Goal: Transaction & Acquisition: Purchase product/service

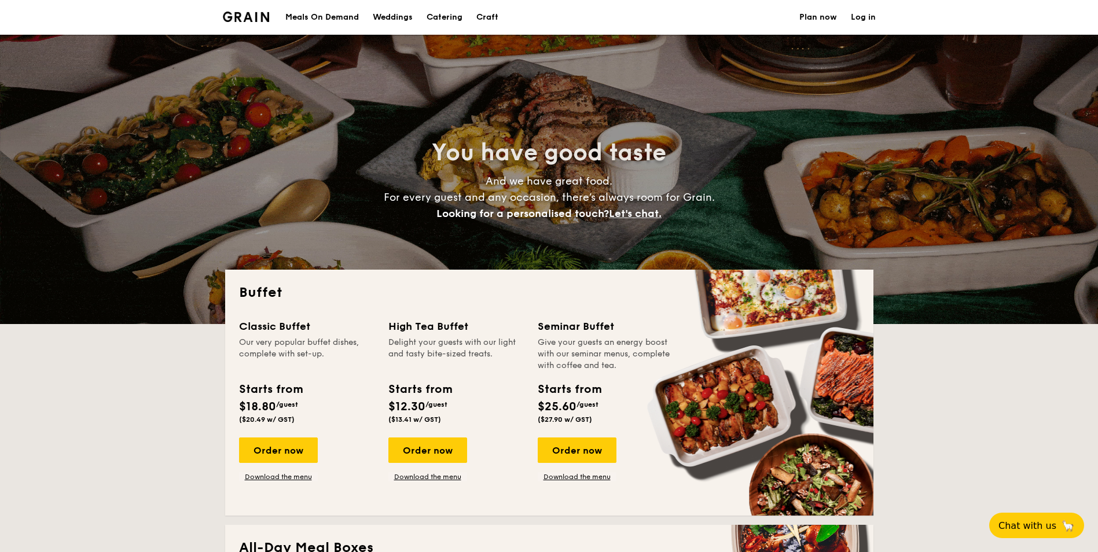
select select
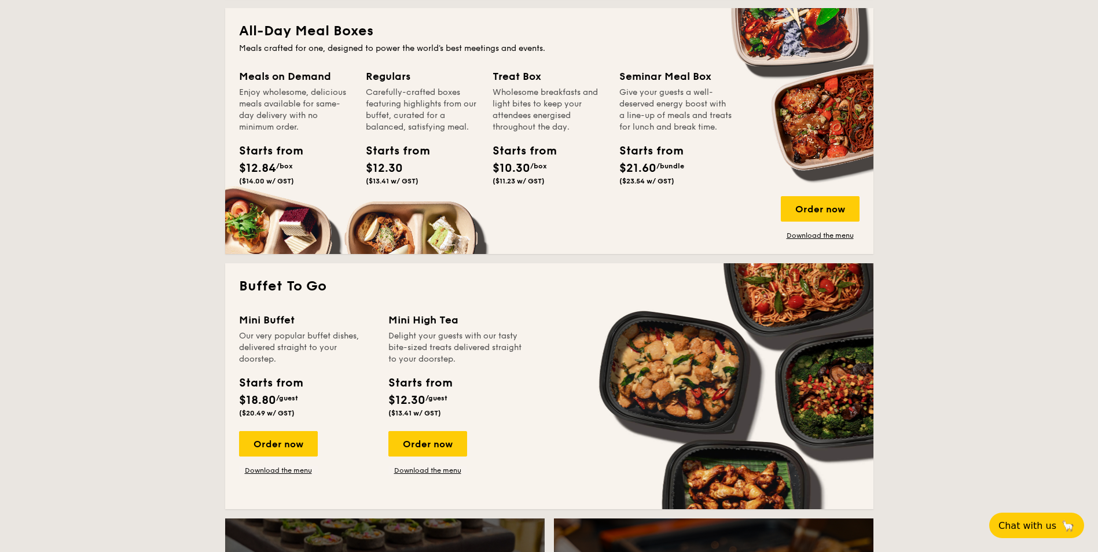
scroll to position [637, 0]
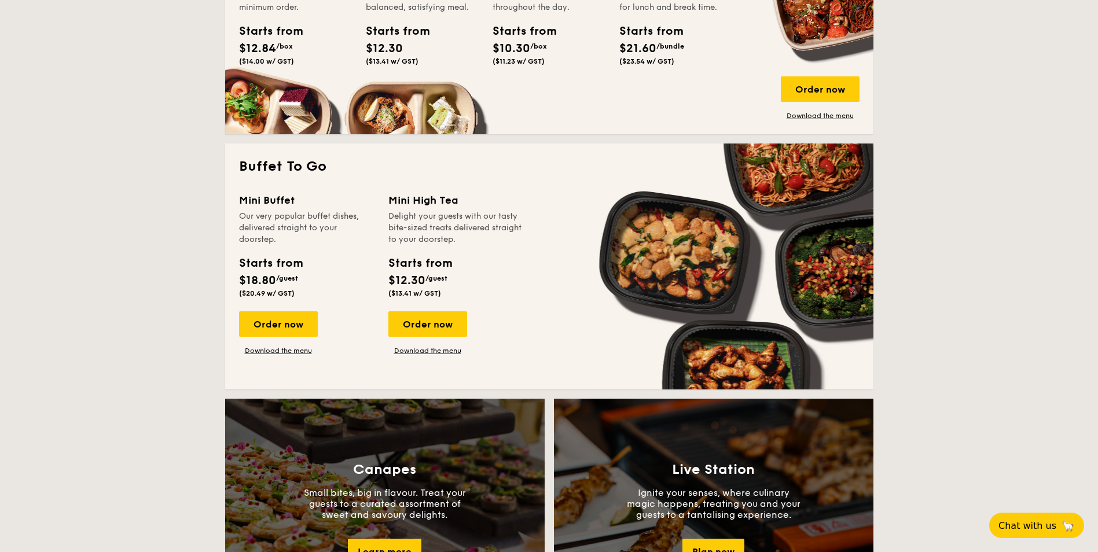
drag, startPoint x: 812, startPoint y: 89, endPoint x: 951, endPoint y: 357, distance: 301.3
click at [812, 89] on div "Order now" at bounding box center [820, 88] width 79 height 25
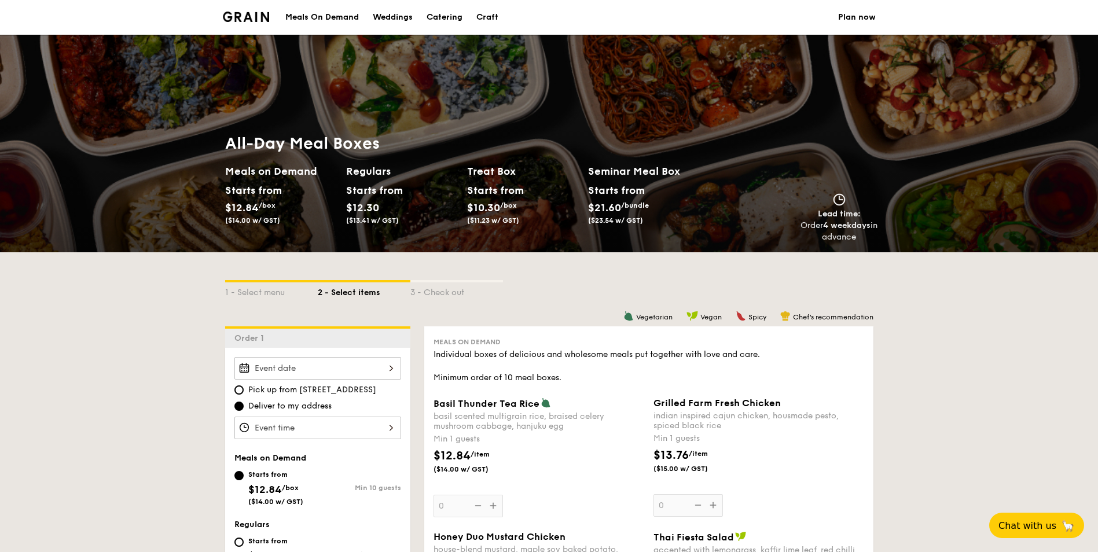
click at [389, 368] on div at bounding box center [317, 368] width 167 height 23
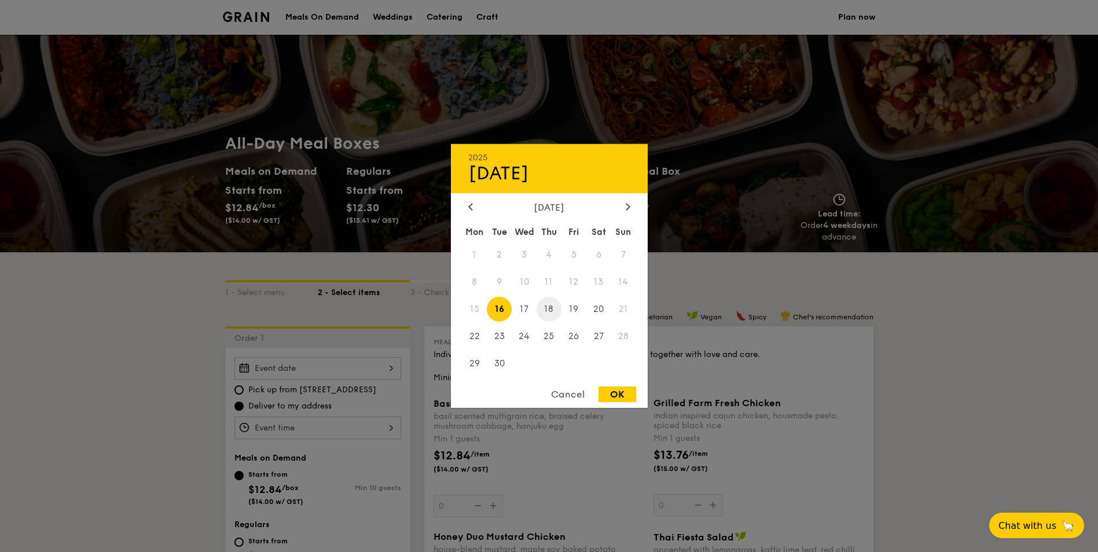
click at [557, 311] on span "18" at bounding box center [549, 309] width 25 height 25
click at [928, 298] on div at bounding box center [549, 276] width 1098 height 552
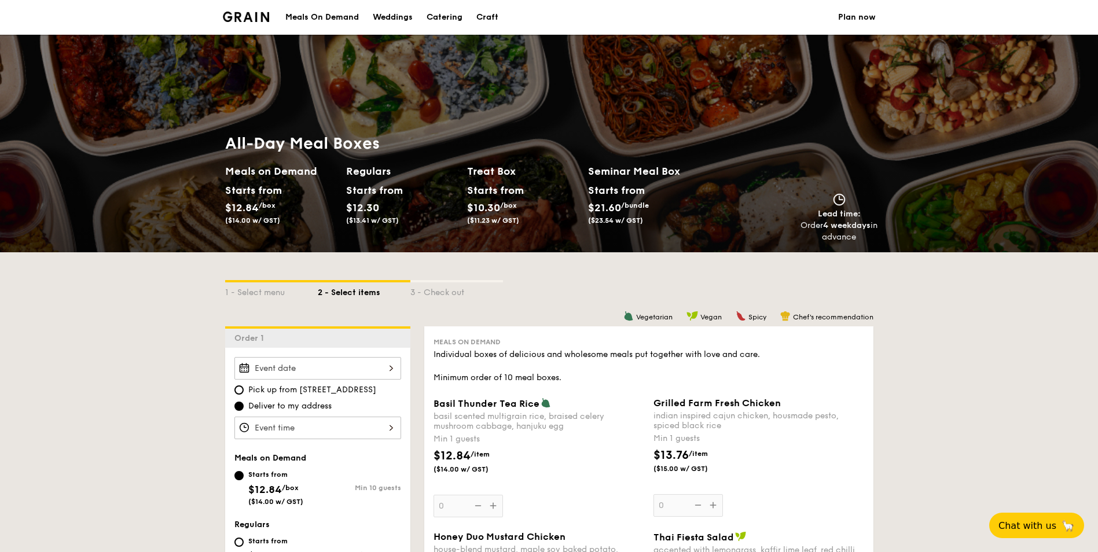
click at [321, 363] on div at bounding box center [317, 368] width 167 height 23
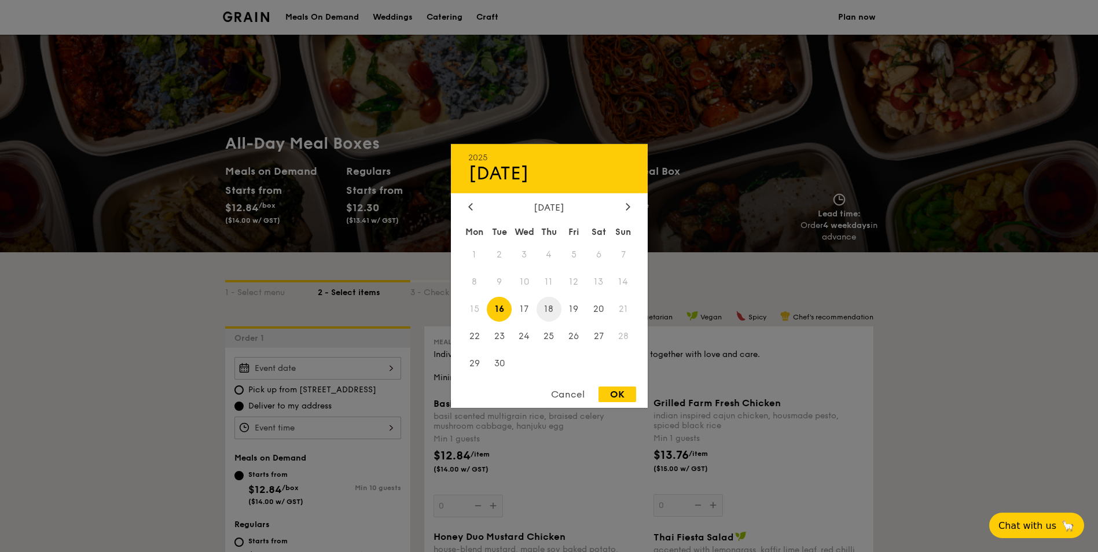
click at [549, 308] on span "18" at bounding box center [549, 309] width 25 height 25
click at [617, 394] on div "OK" at bounding box center [617, 395] width 38 height 16
type input "[DATE]"
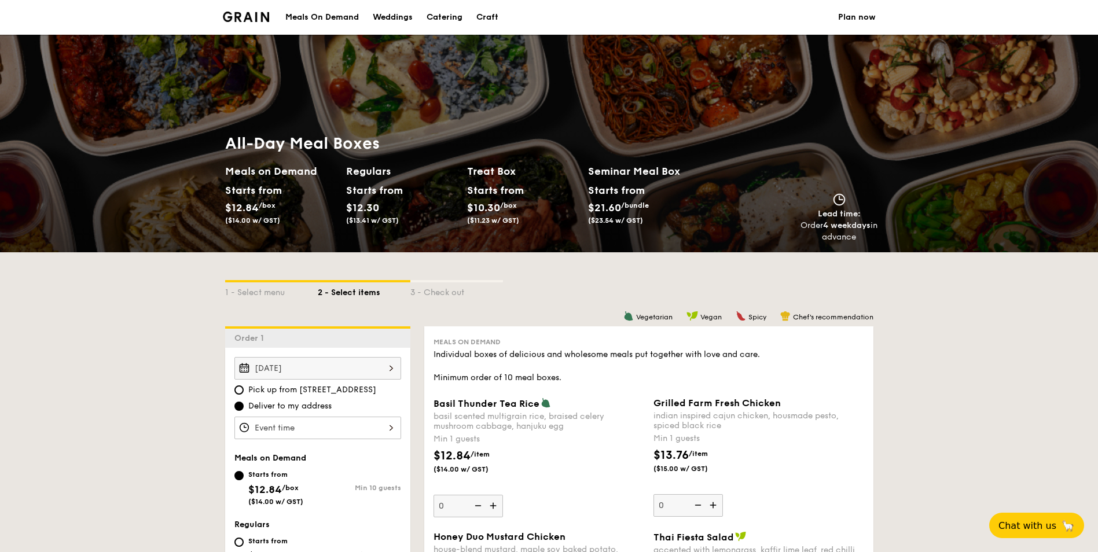
click at [352, 421] on div at bounding box center [317, 428] width 167 height 23
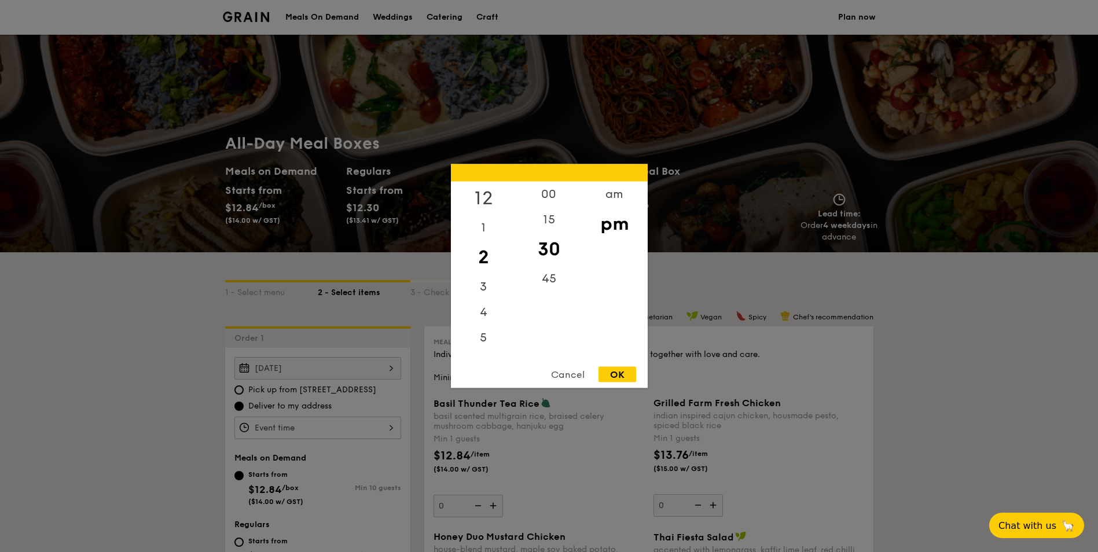
click at [485, 192] on div "12" at bounding box center [483, 199] width 65 height 34
click at [553, 200] on div "00" at bounding box center [548, 199] width 65 height 34
click at [549, 262] on div "30" at bounding box center [548, 258] width 65 height 34
click at [625, 377] on div "OK" at bounding box center [617, 375] width 38 height 16
type input "12:30PM"
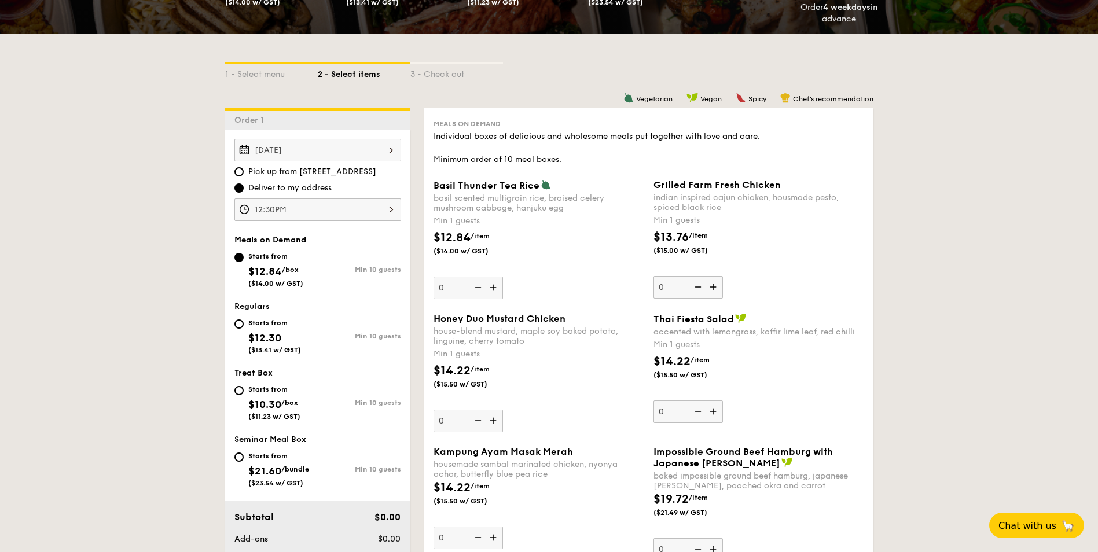
scroll to position [232, 0]
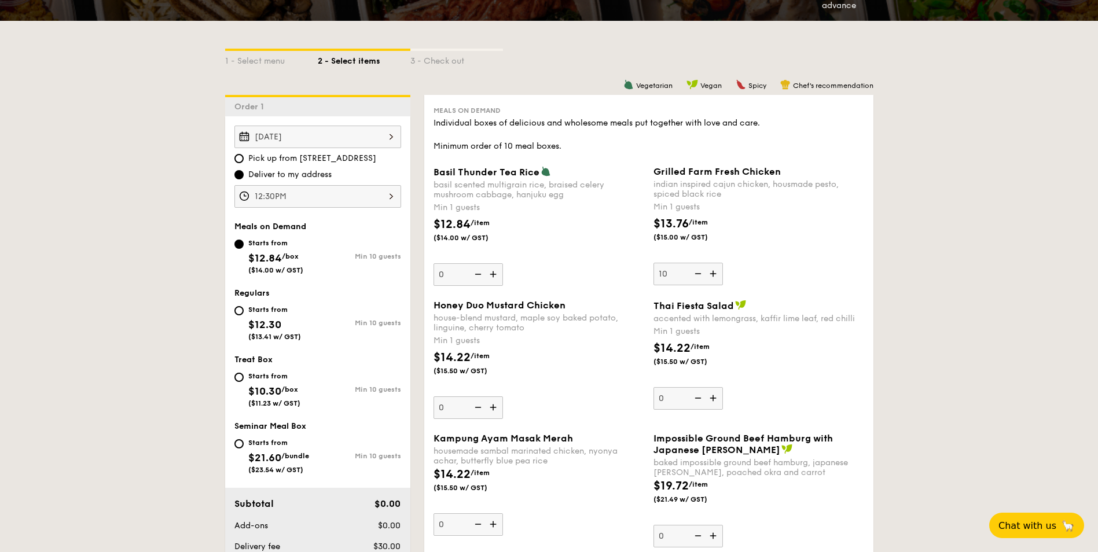
type input "10"
click at [831, 265] on div "Grilled Farm Fresh Chicken indian inspired cajun chicken, housmade pesto, spice…" at bounding box center [758, 225] width 211 height 119
click at [723, 265] on input "10" at bounding box center [687, 274] width 69 height 23
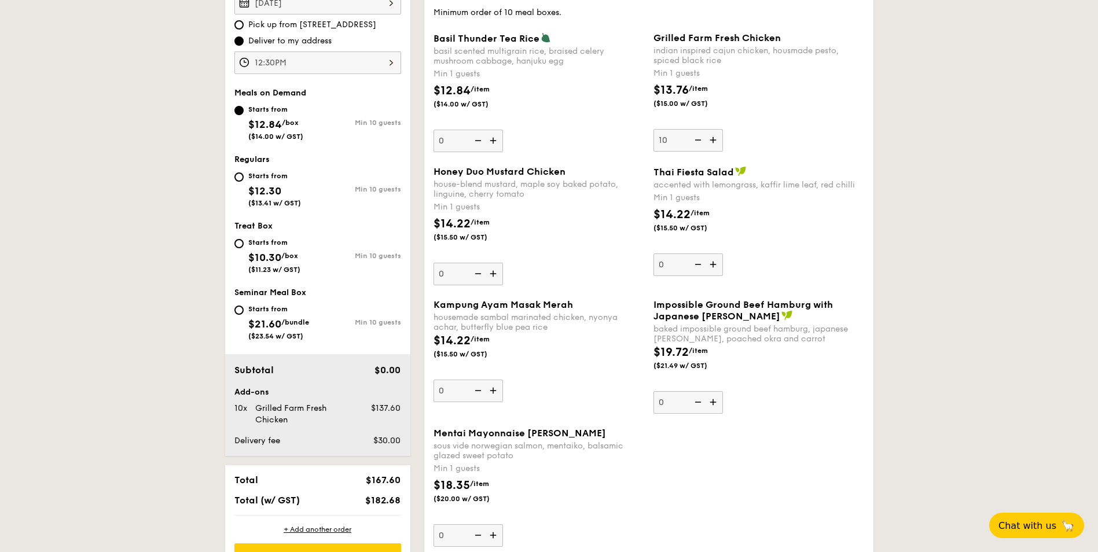
scroll to position [347, 0]
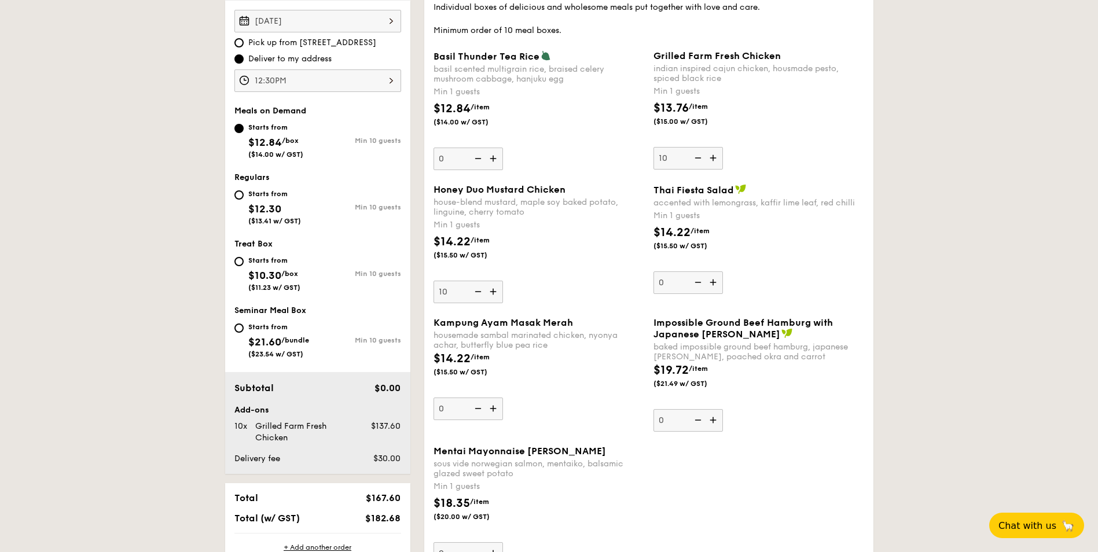
type input "10"
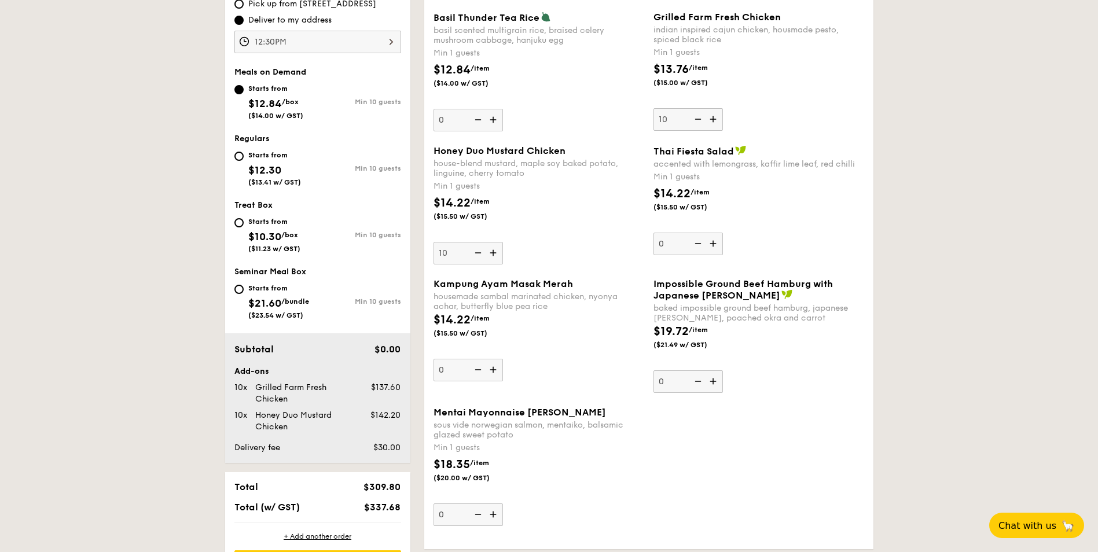
scroll to position [405, 0]
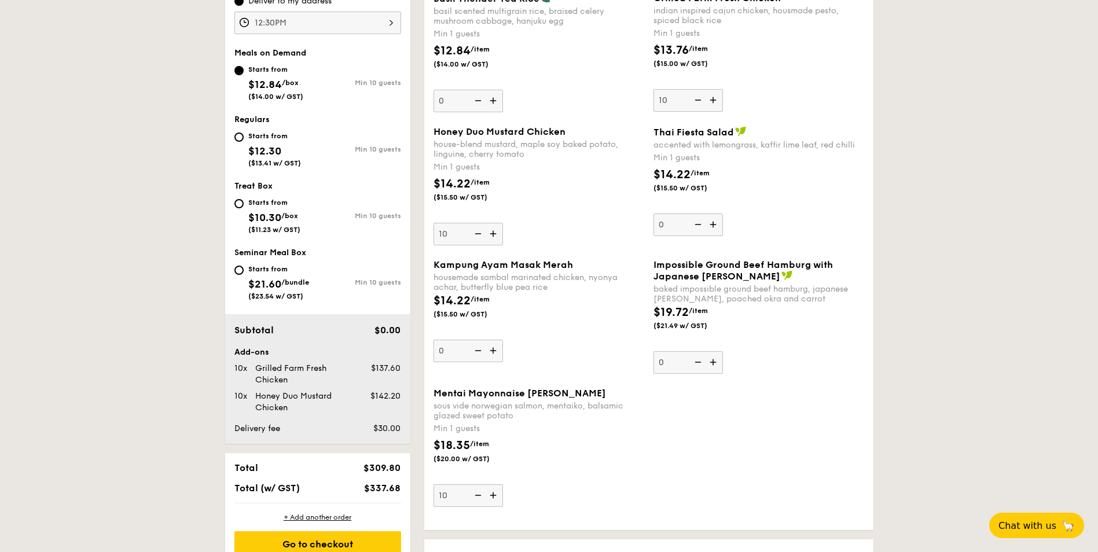
type input "10"
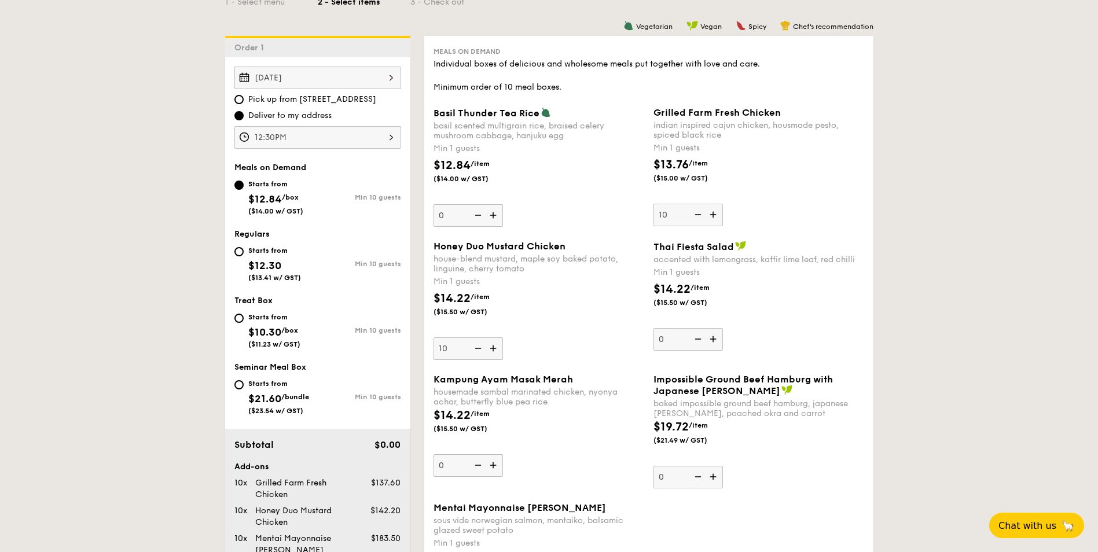
scroll to position [289, 0]
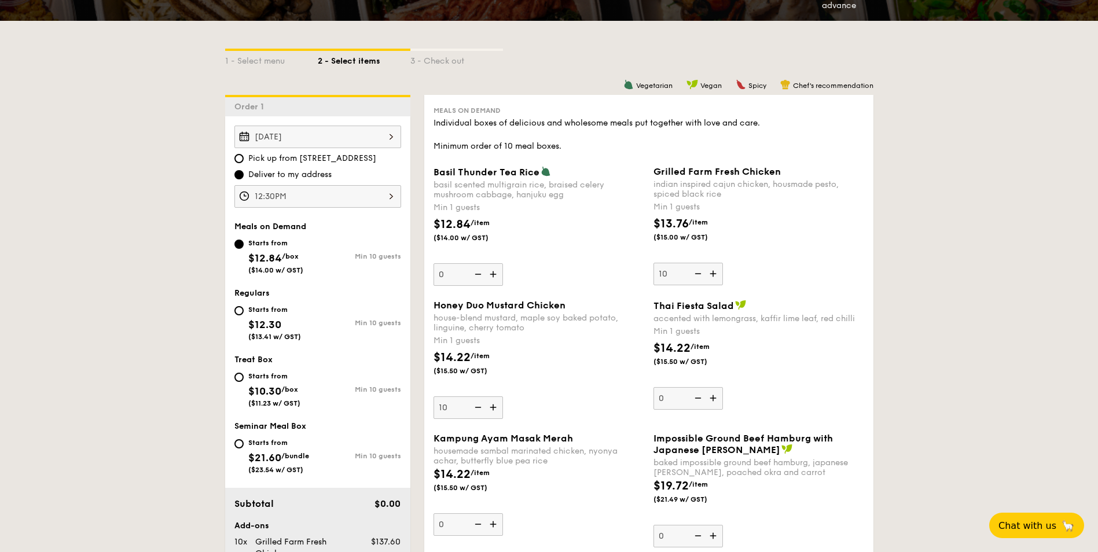
click at [492, 270] on img at bounding box center [494, 274] width 17 height 22
click at [492, 270] on input "0" at bounding box center [468, 274] width 69 height 23
type input "1"
click at [714, 273] on img at bounding box center [714, 274] width 17 height 22
click at [714, 273] on input "10" at bounding box center [687, 274] width 69 height 23
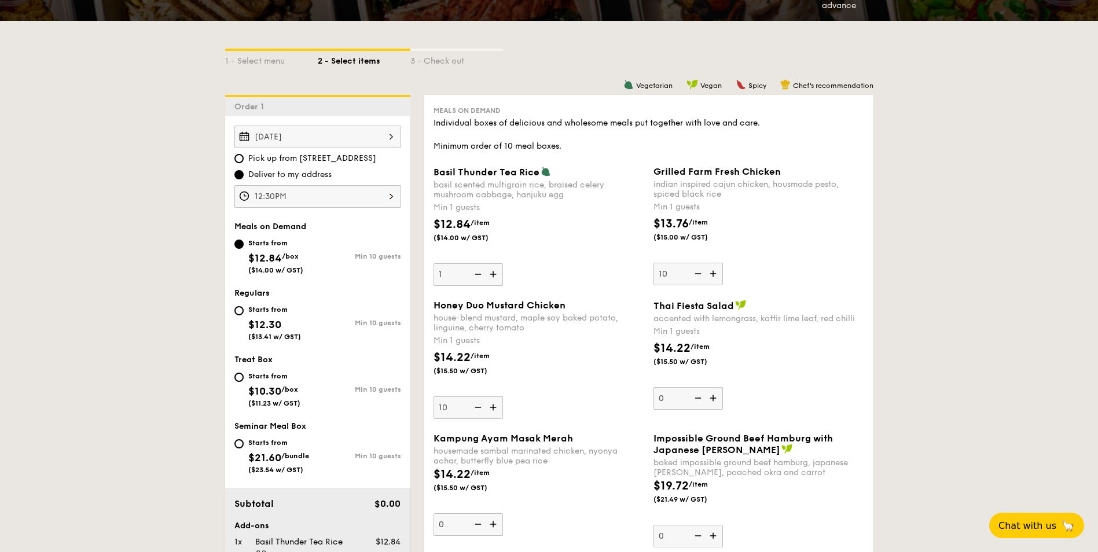
type input "11"
click at [478, 275] on img at bounding box center [476, 274] width 17 height 22
click at [478, 275] on input "1" at bounding box center [468, 274] width 69 height 23
type input "0"
click at [575, 236] on div "$12.84 /item ($14.00 w/ GST)" at bounding box center [539, 236] width 220 height 41
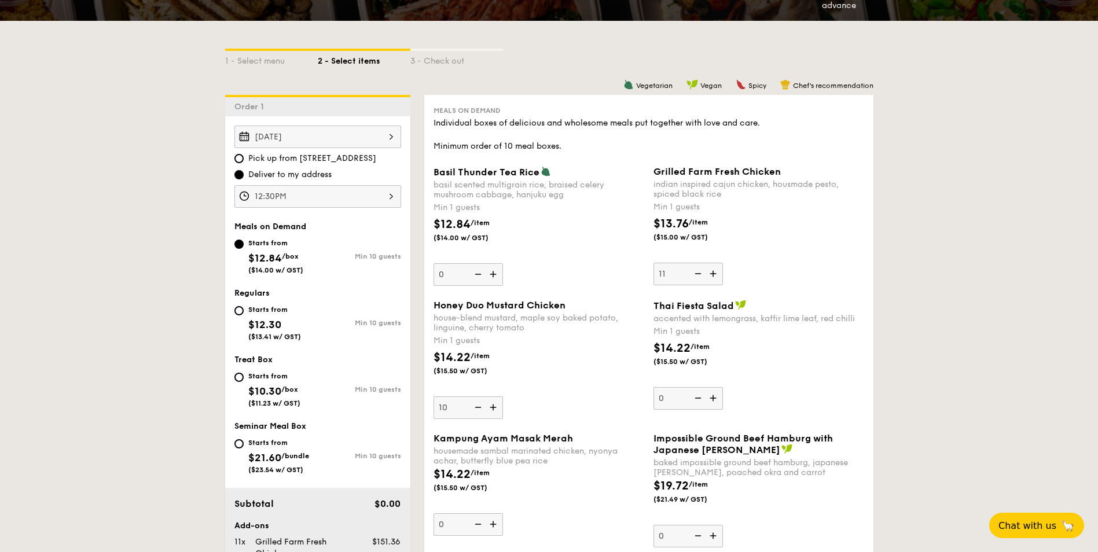
click at [503, 263] on input "0" at bounding box center [468, 274] width 69 height 23
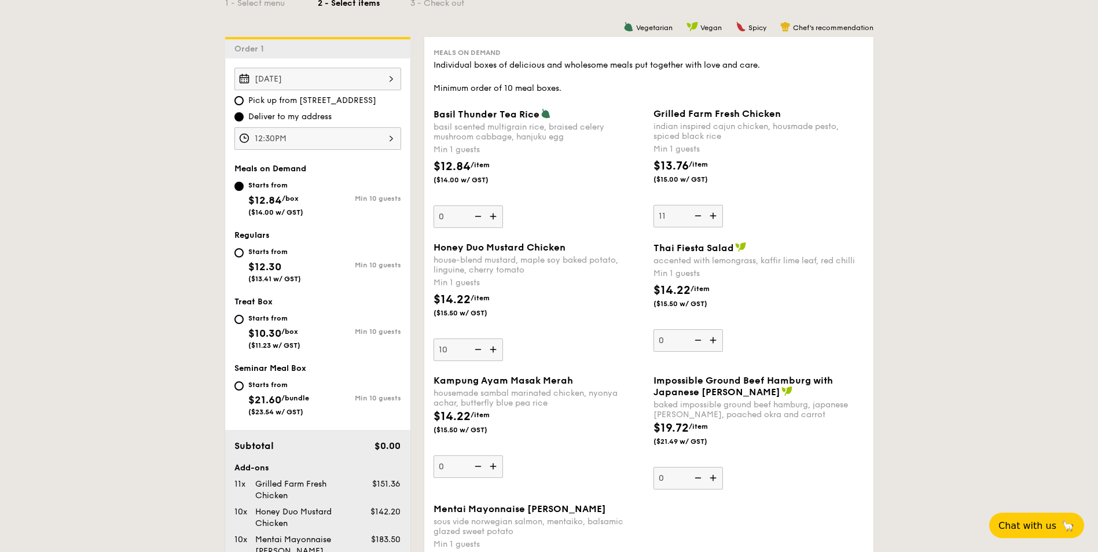
click at [710, 217] on img at bounding box center [714, 216] width 17 height 22
click at [710, 217] on input "11" at bounding box center [687, 216] width 69 height 23
type input "12"
click at [496, 350] on img at bounding box center [494, 350] width 17 height 22
click at [496, 350] on input "10" at bounding box center [468, 350] width 69 height 23
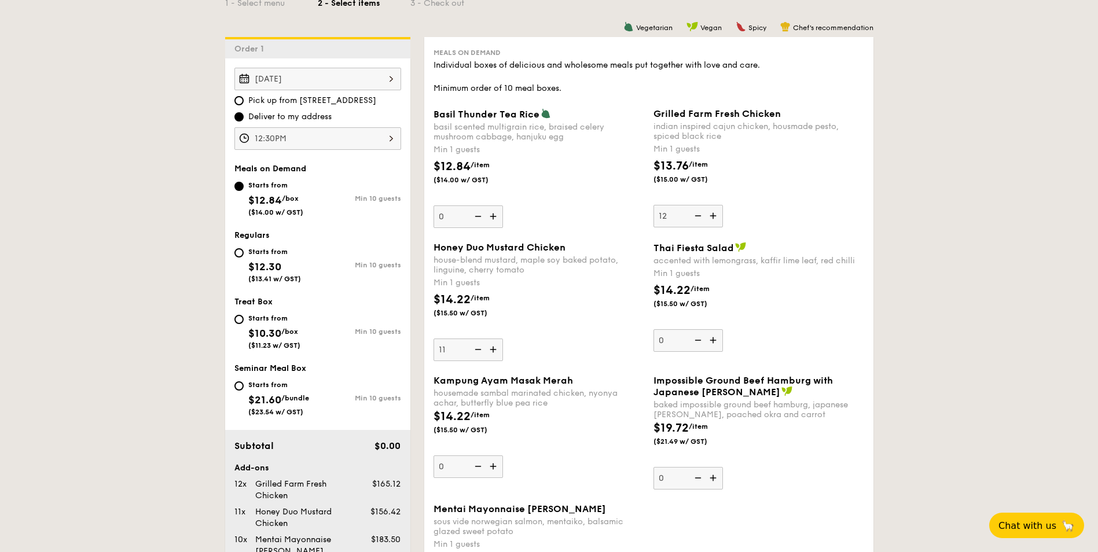
click at [496, 350] on img at bounding box center [494, 350] width 17 height 22
click at [496, 350] on input "11" at bounding box center [468, 350] width 69 height 23
type input "12"
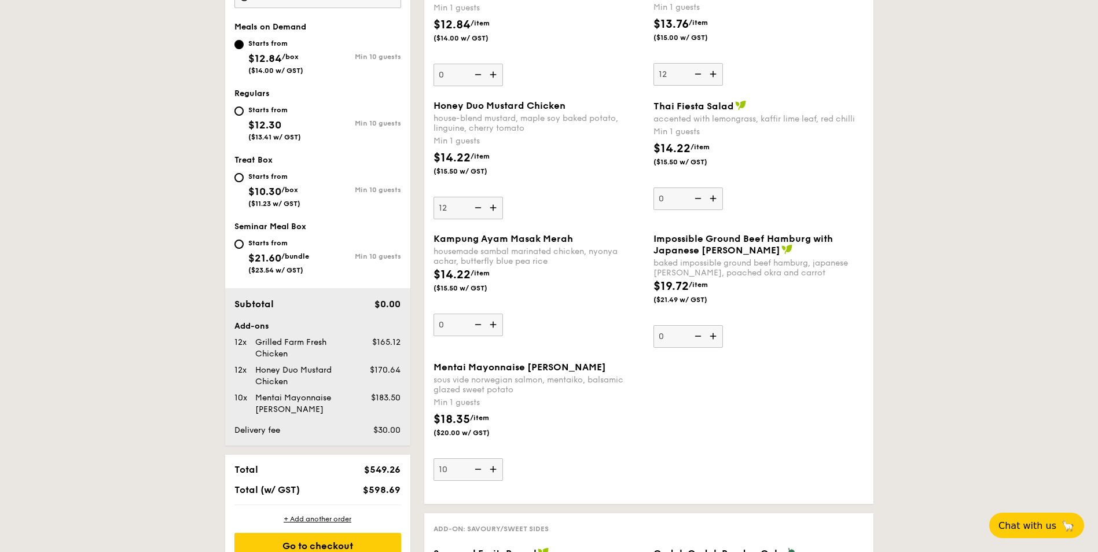
scroll to position [463, 0]
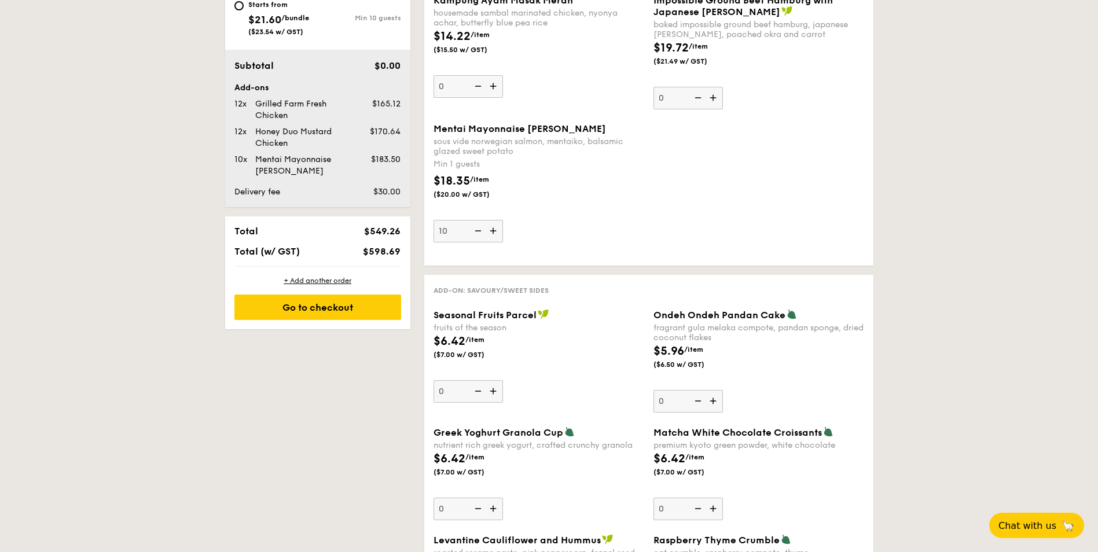
scroll to position [695, 0]
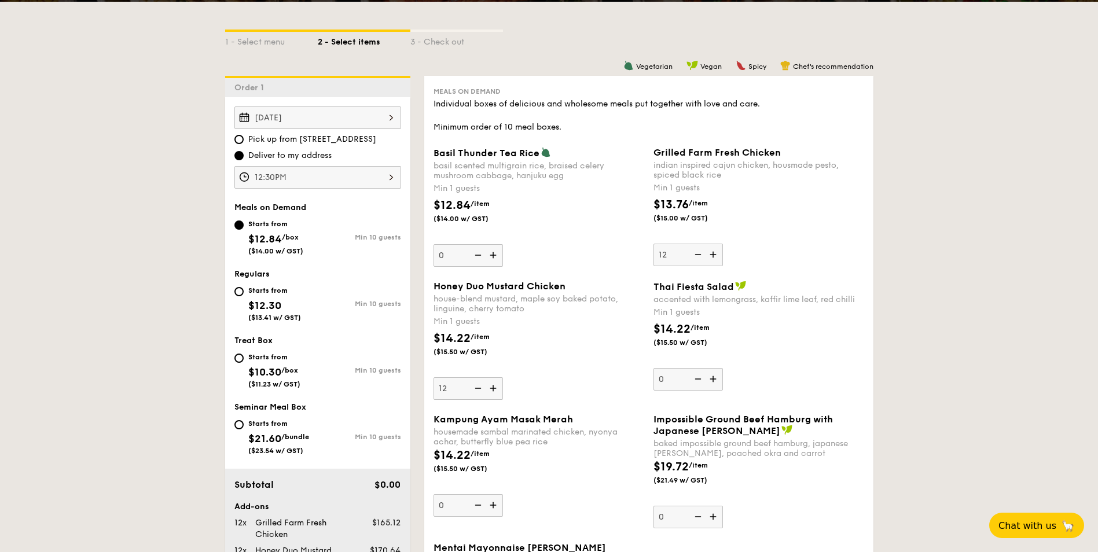
scroll to position [289, 0]
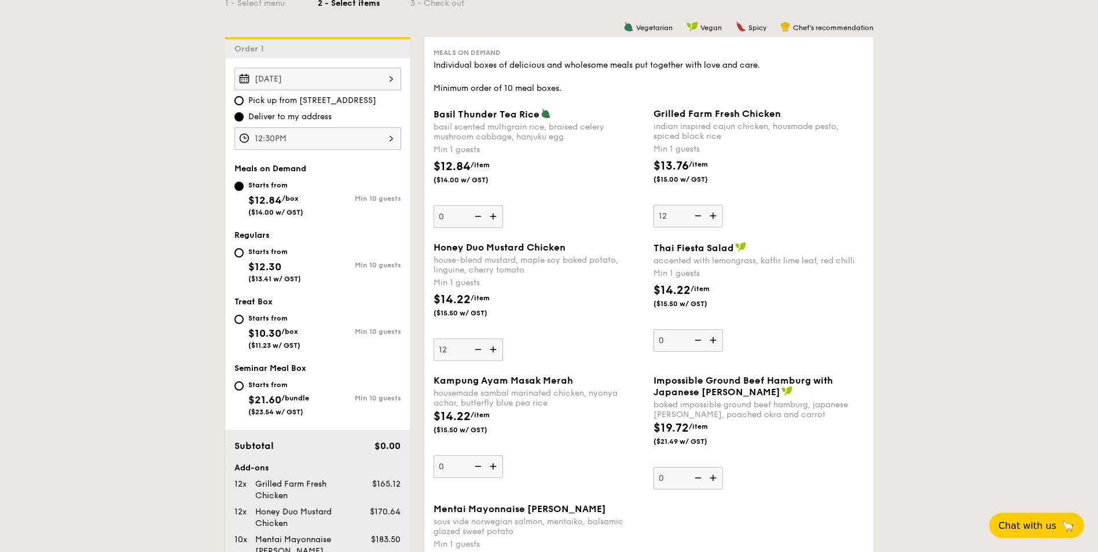
click at [384, 138] on div "12:30PM" at bounding box center [317, 138] width 167 height 23
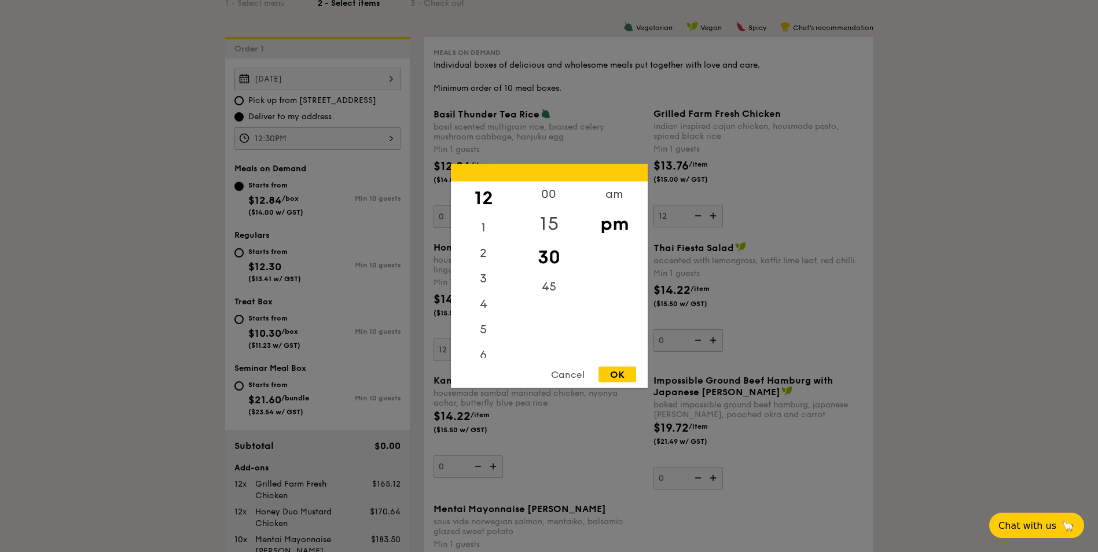
click at [535, 218] on div "15" at bounding box center [548, 224] width 65 height 34
click at [618, 375] on div "OK" at bounding box center [617, 375] width 38 height 16
type input "12:15PM"
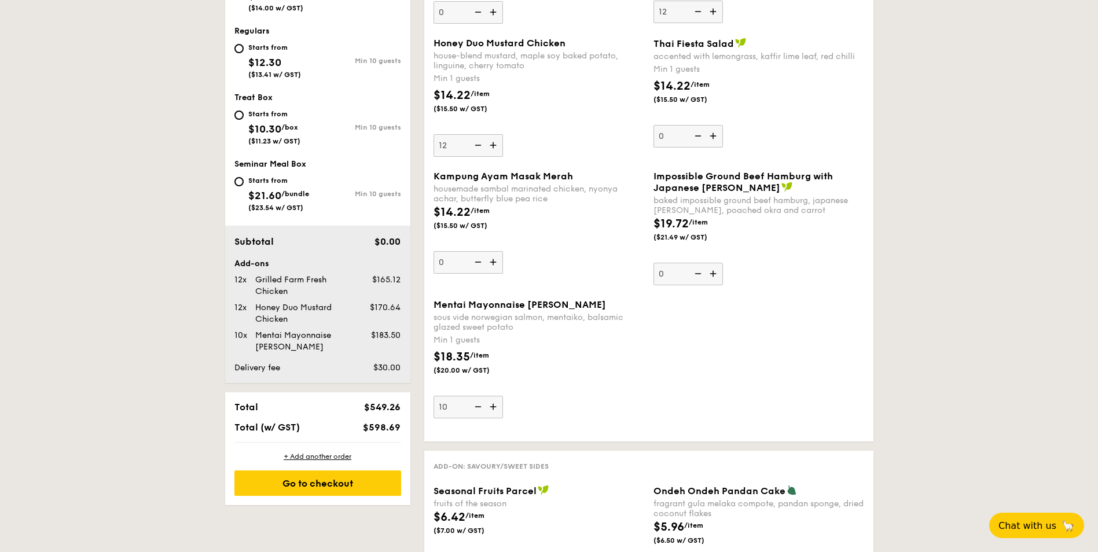
scroll to position [579, 0]
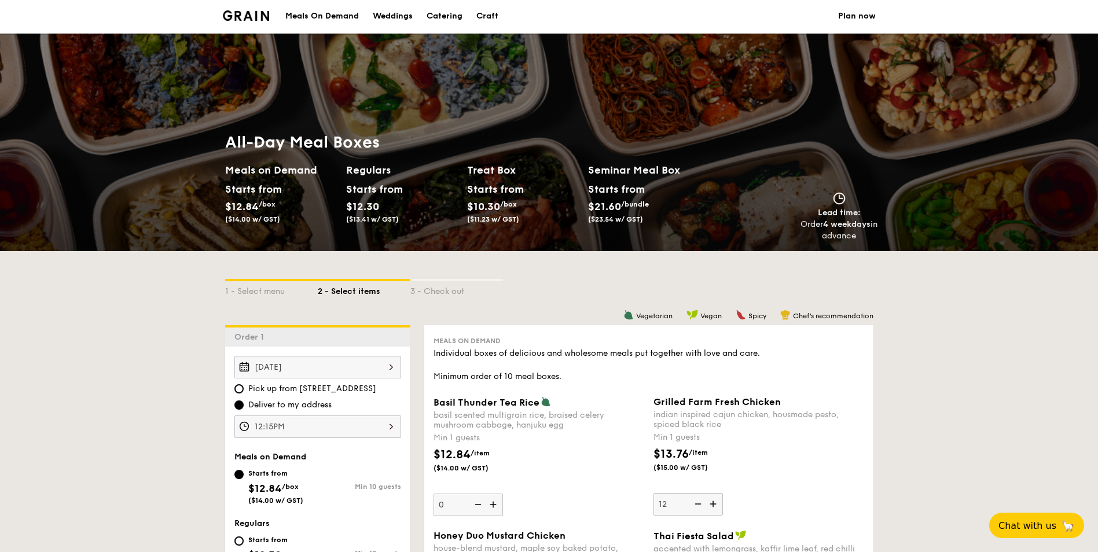
scroll to position [0, 0]
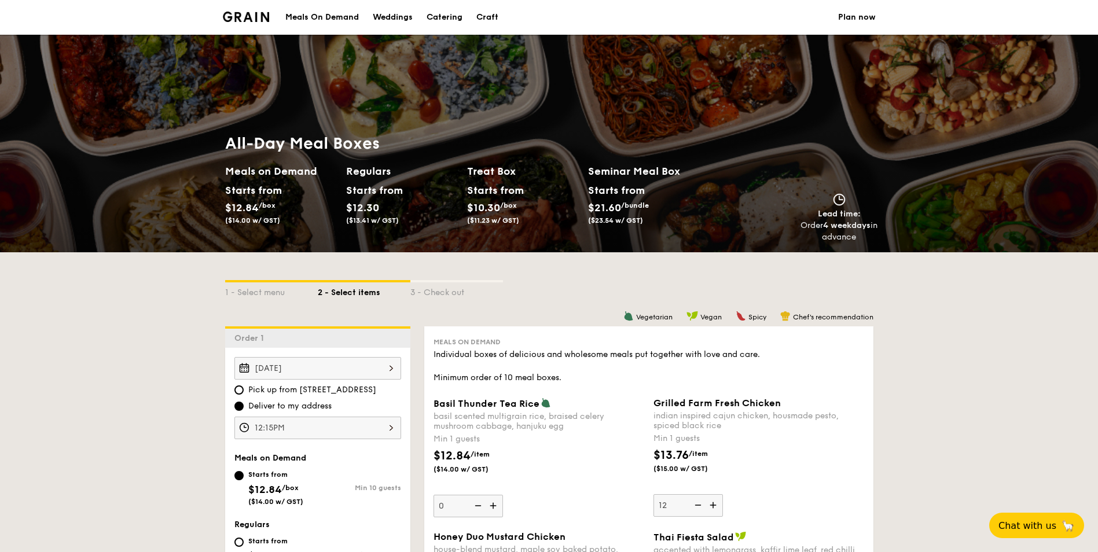
click at [744, 278] on div "1 - Select menu 2 - Select items 3 - Check out" at bounding box center [549, 289] width 648 height 74
